Goal: Task Accomplishment & Management: Manage account settings

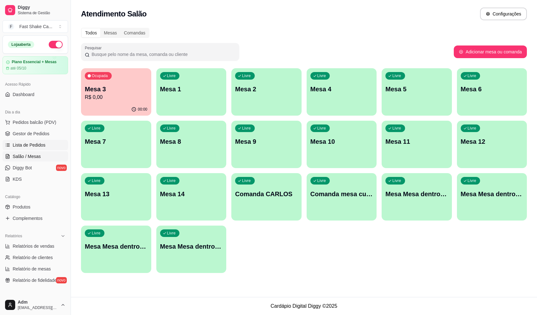
click at [26, 147] on span "Lista de Pedidos" at bounding box center [29, 145] width 33 height 6
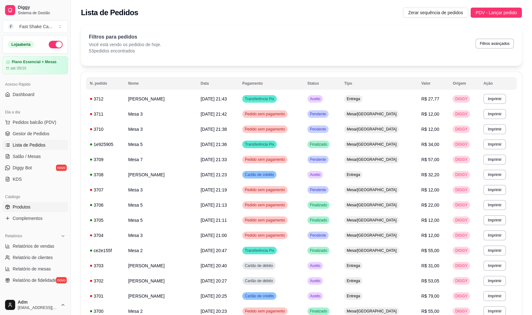
click at [24, 207] on span "Produtos" at bounding box center [22, 207] width 18 height 6
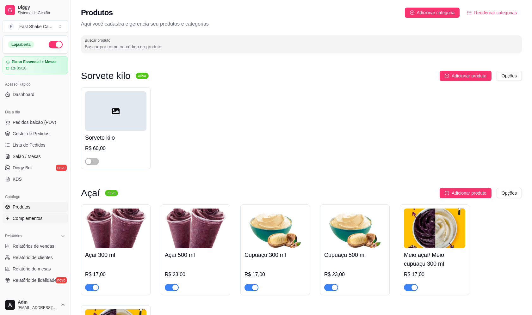
drag, startPoint x: 27, startPoint y: 219, endPoint x: 59, endPoint y: 216, distance: 31.4
click at [28, 219] on span "Complementos" at bounding box center [28, 218] width 30 height 6
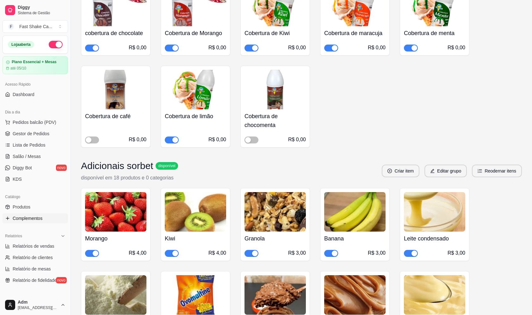
scroll to position [348, 0]
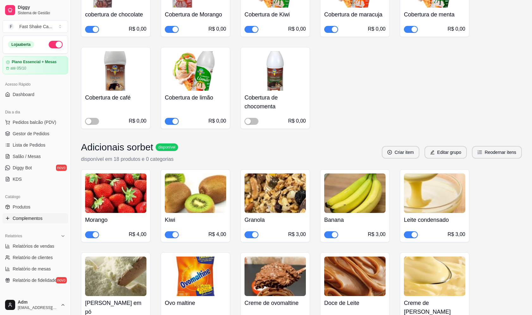
click at [96, 235] on div "button" at bounding box center [96, 235] width 6 height 6
click at [332, 235] on div "button" at bounding box center [335, 235] width 6 height 6
click at [40, 152] on link "Salão / Mesas" at bounding box center [35, 157] width 65 height 10
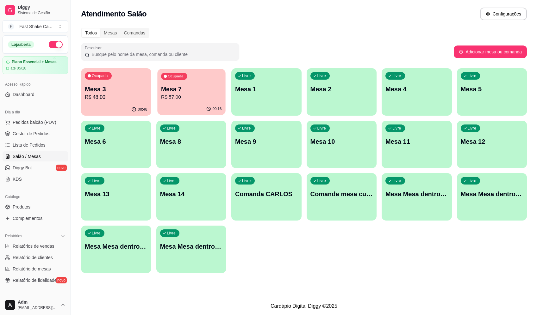
click at [217, 104] on div "00:16" at bounding box center [191, 109] width 68 height 12
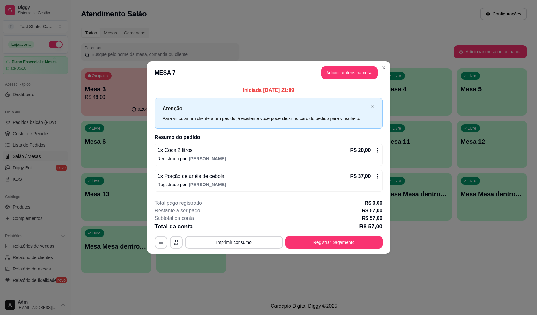
click at [328, 249] on footer "**********" at bounding box center [268, 224] width 243 height 59
click at [327, 243] on button "Registrar pagamento" at bounding box center [333, 242] width 97 height 13
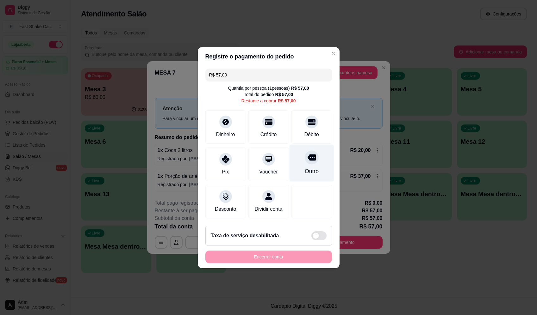
click at [307, 155] on icon at bounding box center [311, 157] width 8 height 6
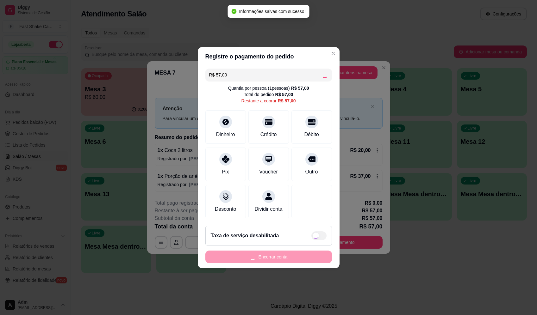
type input "R$ 0,00"
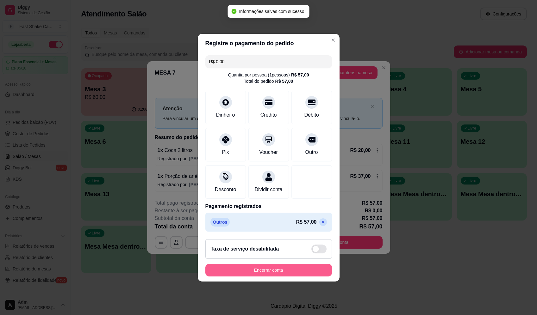
click at [266, 269] on button "Encerrar conta" at bounding box center [268, 270] width 127 height 13
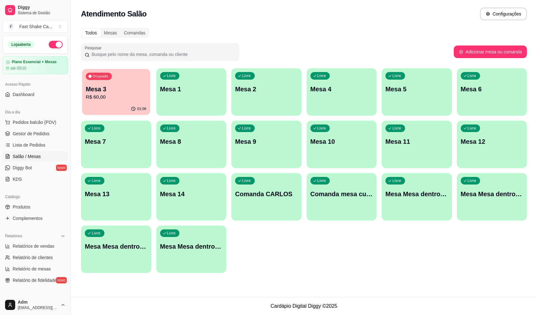
click at [128, 93] on p "Mesa 3" at bounding box center [116, 89] width 61 height 9
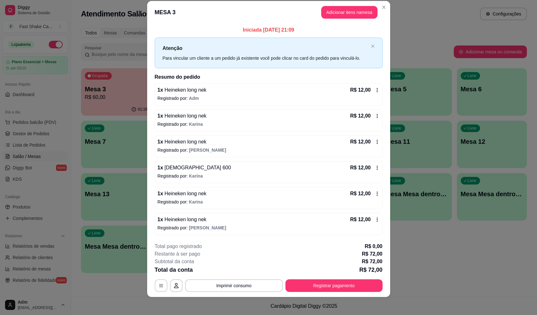
scroll to position [11, 0]
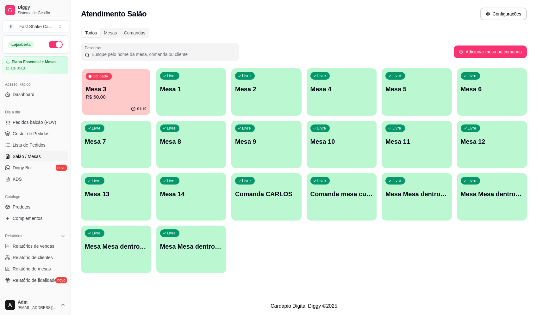
click at [115, 85] on p "Mesa 3" at bounding box center [116, 89] width 61 height 9
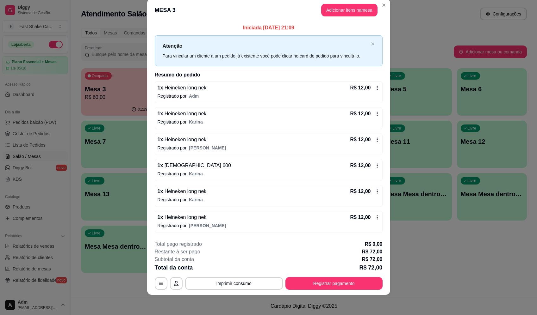
click at [375, 165] on icon at bounding box center [377, 165] width 5 height 5
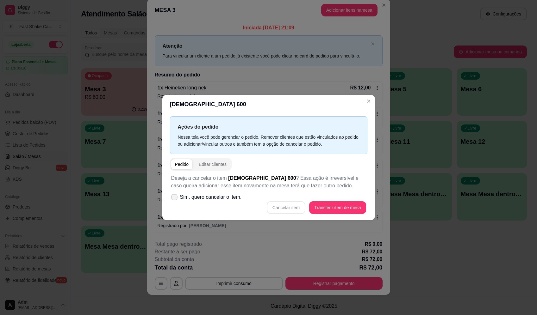
click at [175, 194] on label "Sim, quero cancelar o item." at bounding box center [207, 197] width 76 height 13
click at [175, 198] on input "Sim, quero cancelar o item." at bounding box center [173, 200] width 4 height 4
checkbox input "true"
click at [294, 208] on button "Cancelar item" at bounding box center [286, 208] width 38 height 12
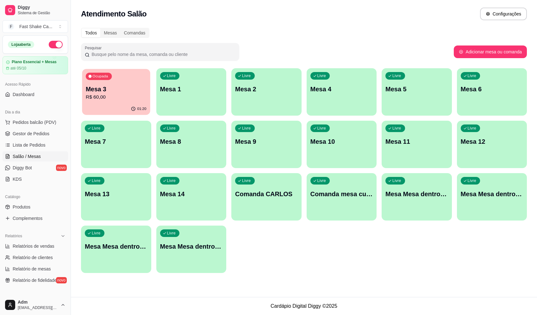
click at [121, 99] on p "R$ 60,00" at bounding box center [116, 97] width 61 height 7
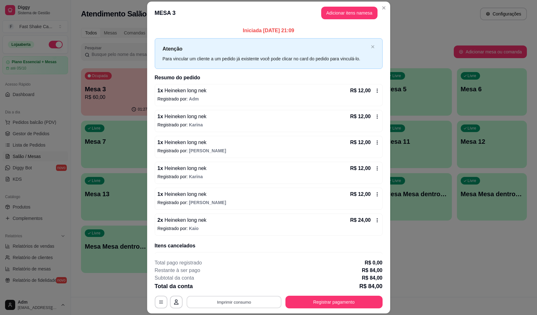
click at [228, 299] on button "Imprimir consumo" at bounding box center [233, 302] width 95 height 12
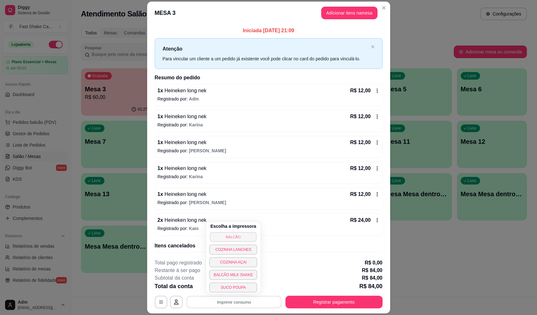
click at [239, 235] on button "BALCÃO" at bounding box center [233, 237] width 47 height 10
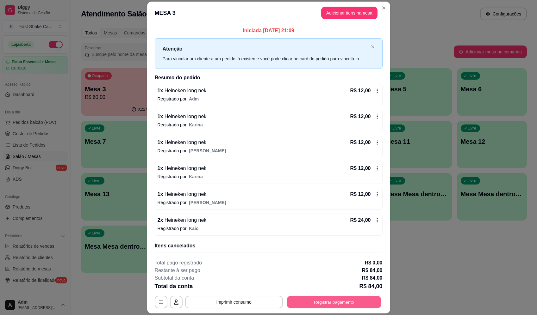
click at [347, 306] on button "Registrar pagamento" at bounding box center [334, 302] width 94 height 12
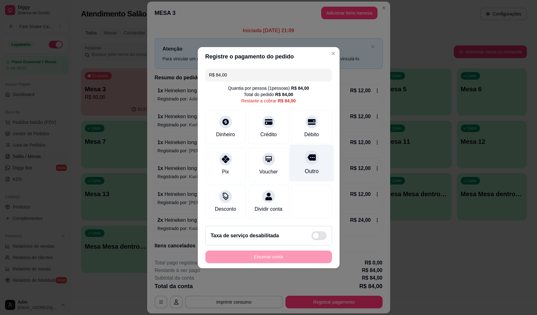
drag, startPoint x: 308, startPoint y: 152, endPoint x: 307, endPoint y: 160, distance: 7.6
click at [308, 153] on icon at bounding box center [311, 157] width 8 height 8
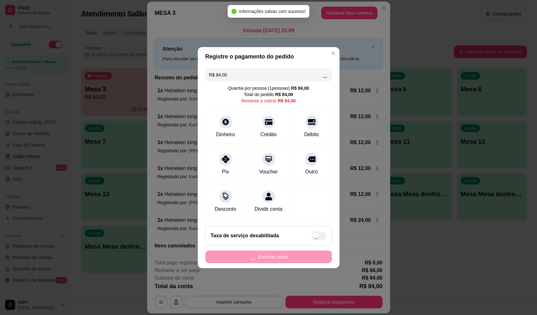
type input "R$ 0,00"
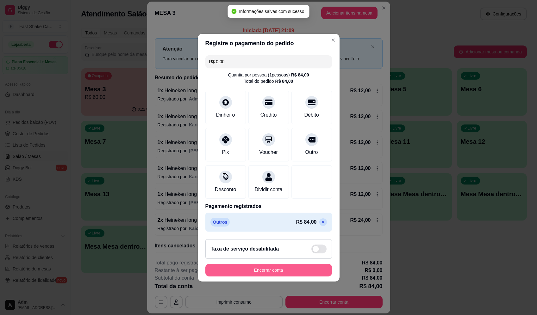
click at [297, 273] on button "Encerrar conta" at bounding box center [268, 270] width 127 height 13
